Goal: Transaction & Acquisition: Purchase product/service

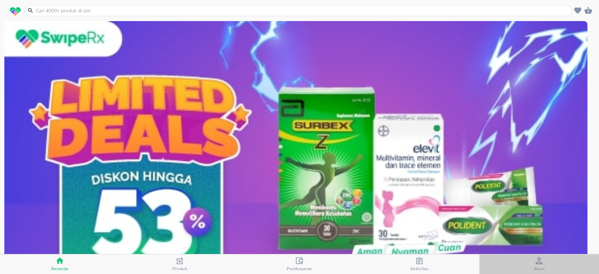
click at [532, 266] on span "Akun" at bounding box center [538, 264] width 115 height 14
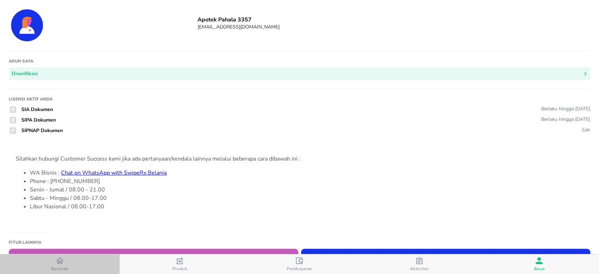
click at [63, 266] on span "Beranda" at bounding box center [59, 268] width 17 height 6
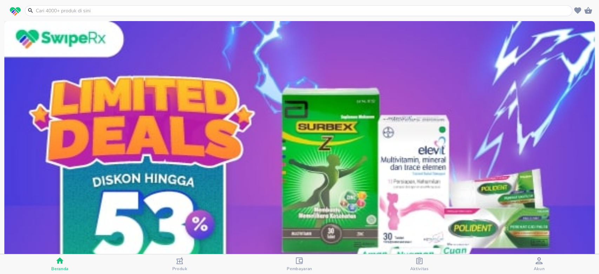
scroll to position [234, 0]
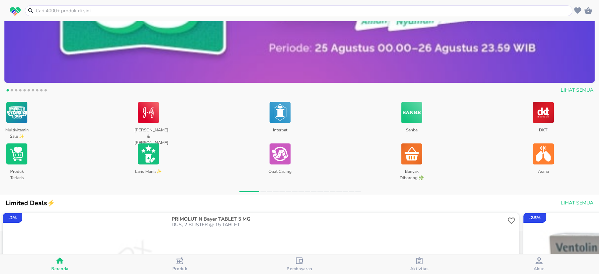
click at [422, 265] on div "button" at bounding box center [419, 261] width 7 height 9
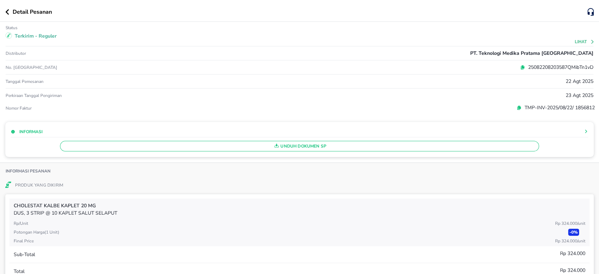
click at [575, 42] on button "Lihat" at bounding box center [584, 41] width 20 height 5
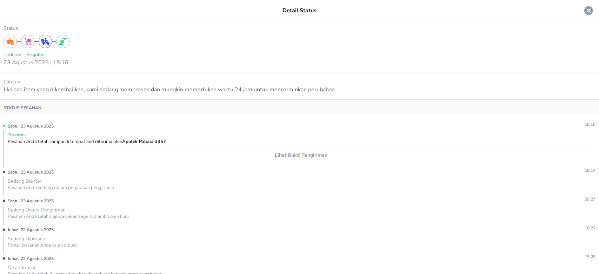
click at [312, 156] on span "Lihat Bukti Pengiriman" at bounding box center [301, 155] width 580 height 9
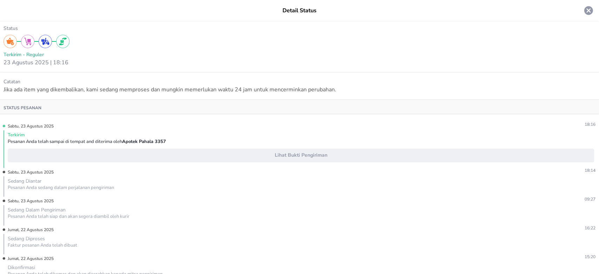
click at [583, 11] on icon at bounding box center [588, 10] width 11 height 11
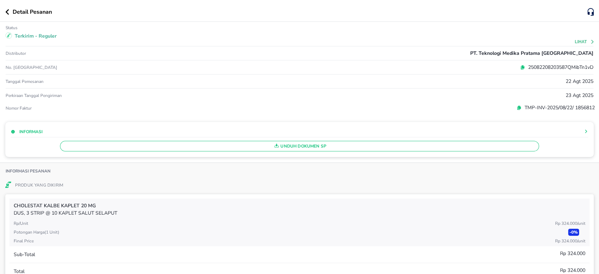
click at [6, 11] on icon "button" at bounding box center [7, 12] width 4 height 6
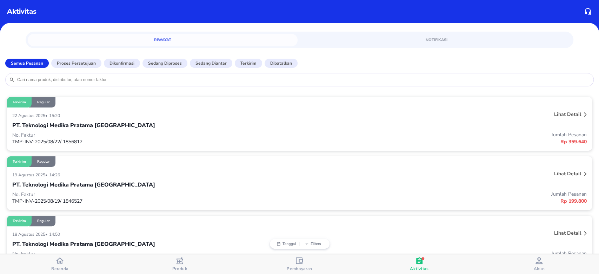
click at [60, 268] on span "Beranda" at bounding box center [59, 268] width 17 height 6
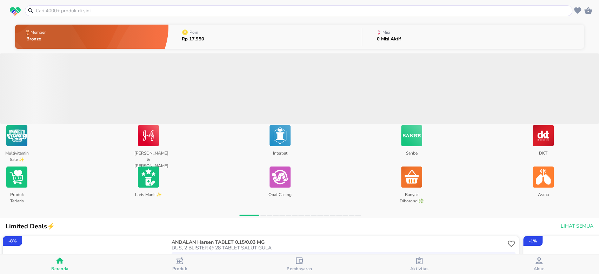
click at [131, 13] on input "text" at bounding box center [302, 10] width 535 height 7
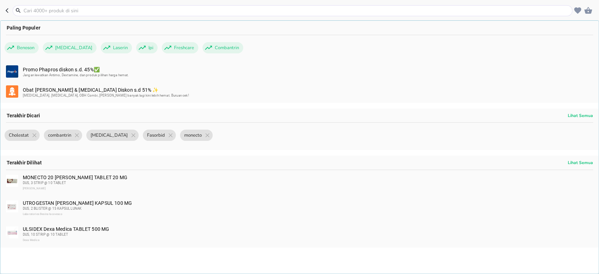
paste input "[MEDICAL_DATA] expectoran"
type input "[MEDICAL_DATA] expectoran"
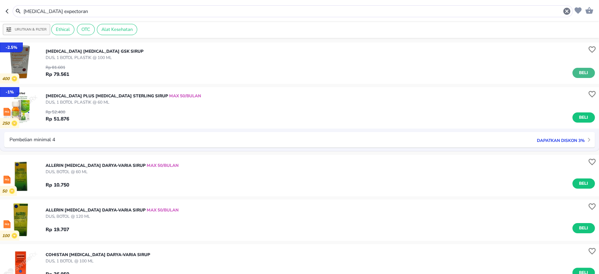
click at [577, 74] on span "Beli" at bounding box center [583, 72] width 12 height 7
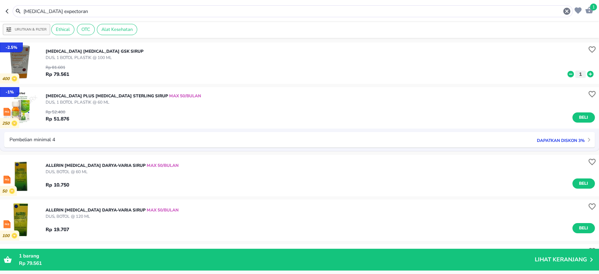
drag, startPoint x: 102, startPoint y: 8, endPoint x: 0, endPoint y: 13, distance: 102.5
click at [0, 13] on header "1 [MEDICAL_DATA] expectoran" at bounding box center [299, 10] width 599 height 21
paste input "Norestil"
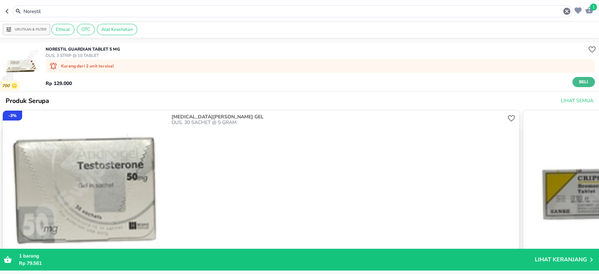
click at [572, 82] on button "Beli" at bounding box center [583, 82] width 22 height 10
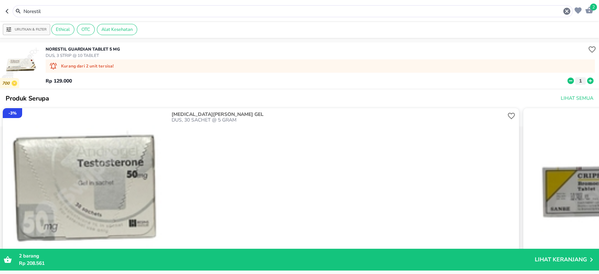
drag, startPoint x: 81, startPoint y: 12, endPoint x: 0, endPoint y: 16, distance: 80.7
click at [0, 16] on header "2 Norestil" at bounding box center [299, 10] width 599 height 21
paste input "Mucupect Aventis Syr Anak"
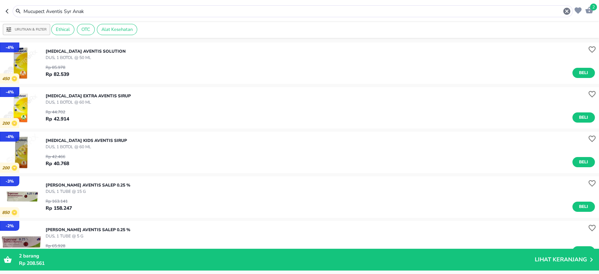
click at [96, 13] on input "Mucupect Aventis Syr Anak" at bounding box center [292, 11] width 539 height 7
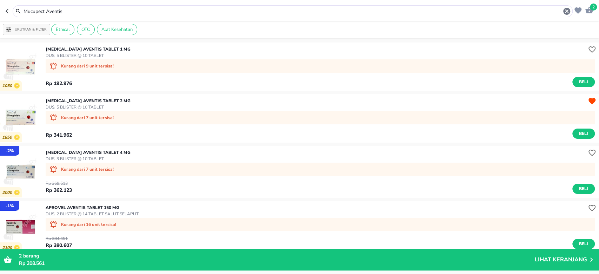
drag, startPoint x: 76, startPoint y: 12, endPoint x: 45, endPoint y: 10, distance: 30.5
click at [45, 10] on input "Mucupect Aventis" at bounding box center [292, 11] width 539 height 7
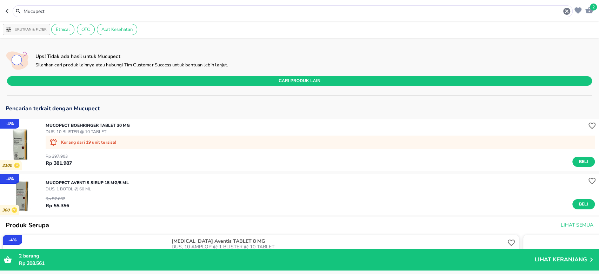
click at [94, 192] on div "Rp 57.662 Rp 55.356 Beli" at bounding box center [320, 200] width 549 height 17
click at [92, 187] on p "DUS, 1 BOTOL @ 60 ML" at bounding box center [87, 189] width 83 height 6
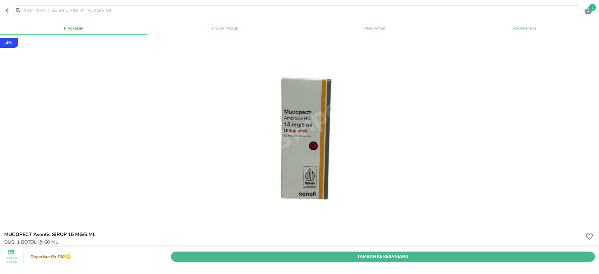
click at [376, 252] on span "Tambah Ke Keranjang" at bounding box center [382, 255] width 413 height 7
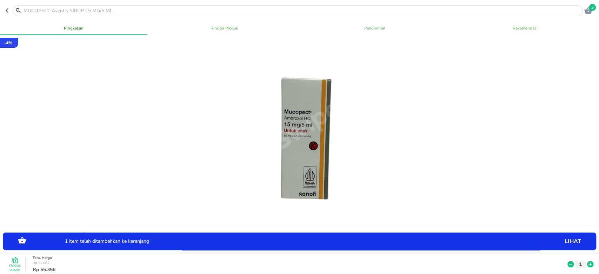
click at [585, 260] on icon at bounding box center [589, 264] width 9 height 8
click at [8, 9] on icon "button" at bounding box center [9, 11] width 6 height 6
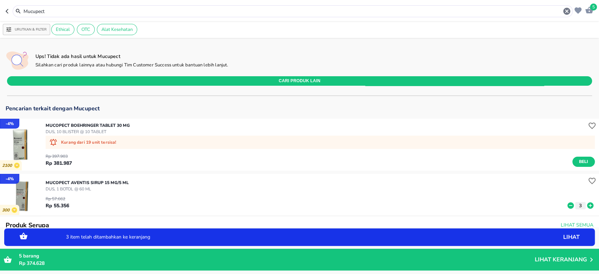
click at [8, 9] on icon "button" at bounding box center [9, 11] width 6 height 6
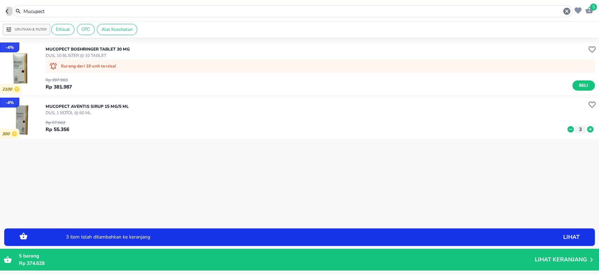
click at [8, 9] on icon "button" at bounding box center [9, 11] width 6 height 6
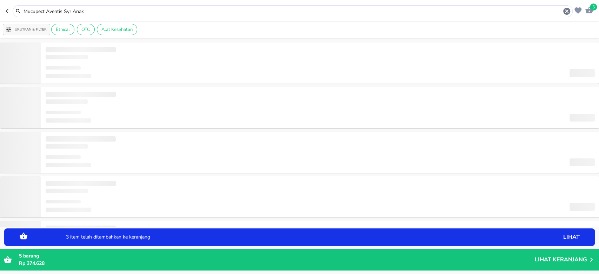
click at [8, 9] on icon "button" at bounding box center [9, 11] width 6 height 6
type input "[MEDICAL_DATA] expectoran"
click at [8, 9] on icon "button" at bounding box center [9, 11] width 6 height 6
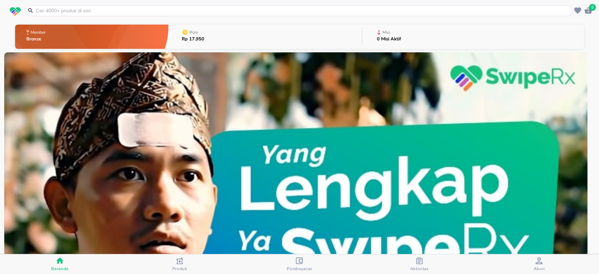
click at [143, 12] on input "text" at bounding box center [302, 10] width 535 height 7
paste input "Salbuven Pharos"
type input "Salbuven Pharos"
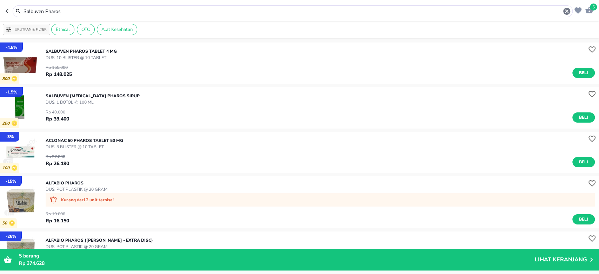
click at [120, 62] on div "Rp 155.000 Rp 148.025 Beli" at bounding box center [320, 69] width 549 height 17
click at [572, 71] on button "Beli" at bounding box center [583, 73] width 22 height 10
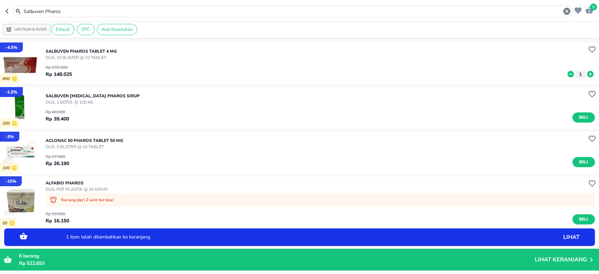
click at [589, 8] on span "6" at bounding box center [592, 7] width 7 height 7
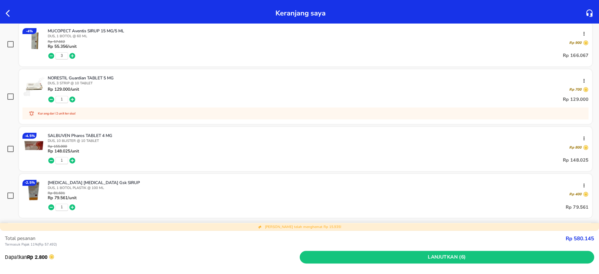
scroll to position [19, 0]
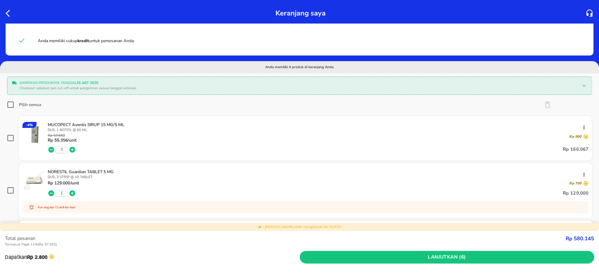
click at [10, 104] on input "Pilih semua" at bounding box center [10, 104] width 7 height 7
checkbox input "true"
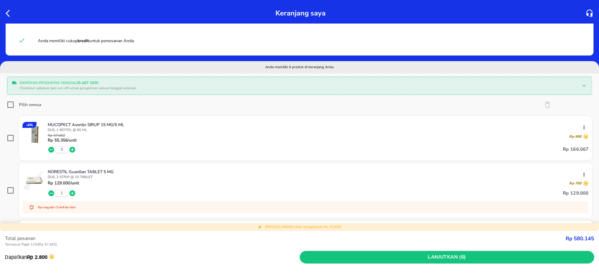
checkbox input "true"
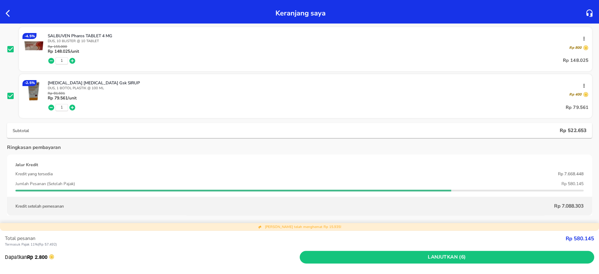
scroll to position [252, 0]
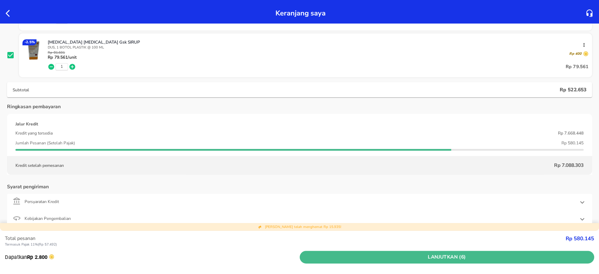
click at [426, 258] on span "Lanjutkan (6)" at bounding box center [446, 256] width 289 height 9
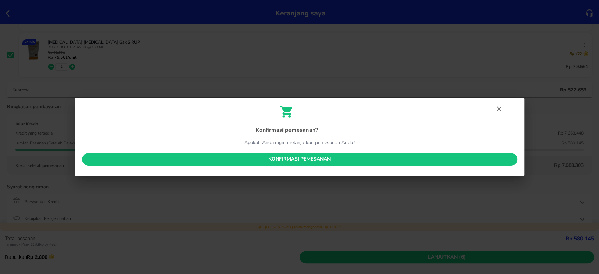
click at [321, 157] on span "Konfirmasi pemesanan" at bounding box center [300, 159] width 424 height 9
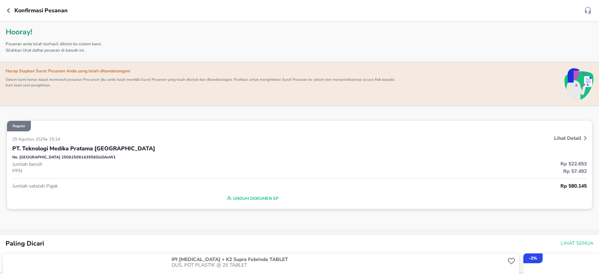
click at [5, 13] on div "Konfirmasi pesanan" at bounding box center [299, 10] width 599 height 21
click at [8, 10] on icon "button" at bounding box center [8, 10] width 3 height 5
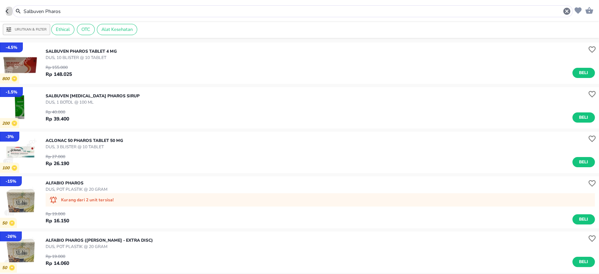
click at [9, 9] on icon "button" at bounding box center [9, 11] width 6 height 6
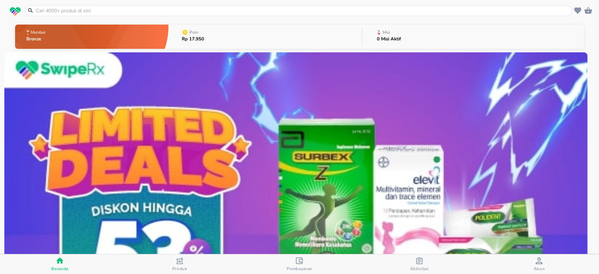
click at [424, 268] on span "Aktivitas" at bounding box center [419, 268] width 19 height 6
